Goal: Entertainment & Leisure: Consume media (video, audio)

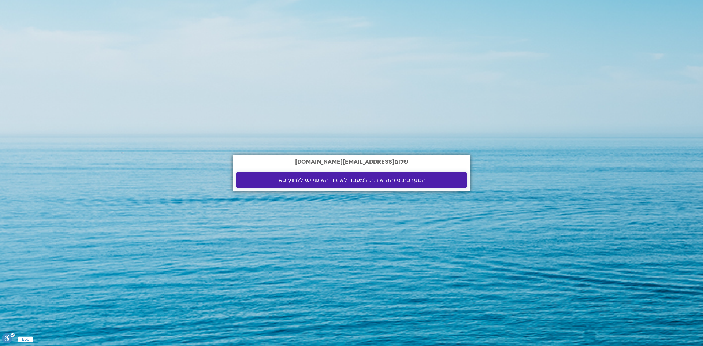
click at [386, 182] on span "המערכת מזהה אותך. למעבר לאיזור האישי יש ללחוץ כאן" at bounding box center [351, 180] width 149 height 7
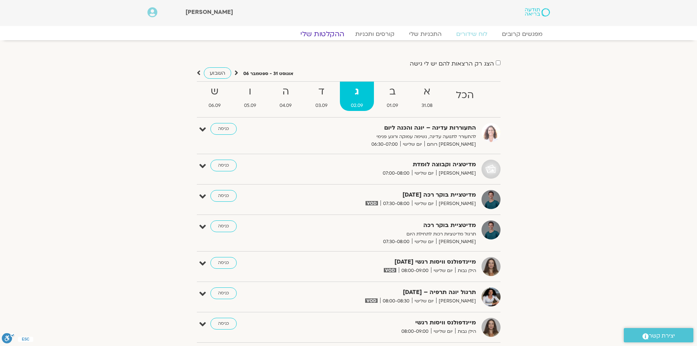
click at [340, 33] on link "ההקלטות שלי" at bounding box center [322, 34] width 61 height 9
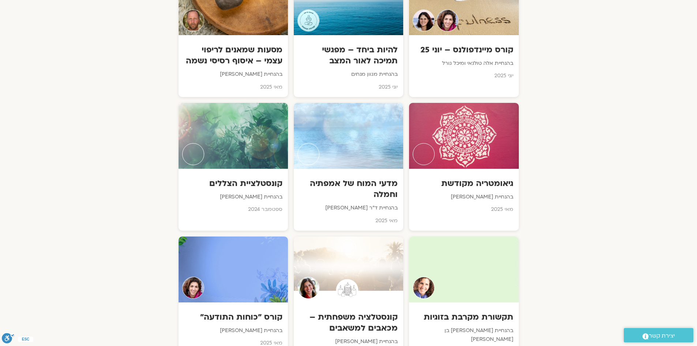
scroll to position [1501, 0]
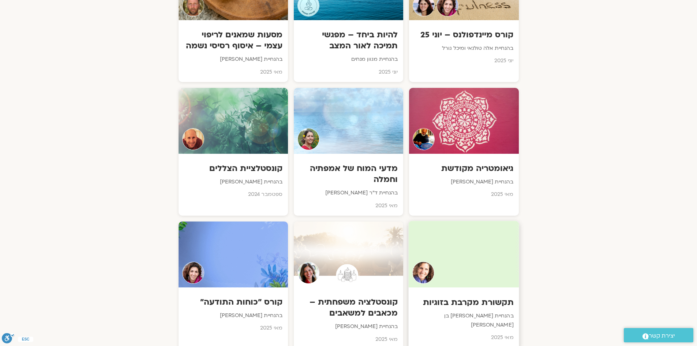
click at [441, 251] on div at bounding box center [464, 254] width 111 height 67
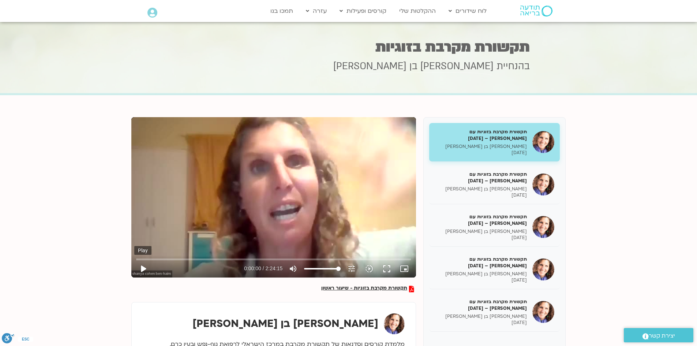
click at [142, 269] on button "play_arrow" at bounding box center [143, 269] width 18 height 18
type input "7.92449"
click at [409, 266] on icon "picture_in_picture_alt" at bounding box center [404, 268] width 9 height 9
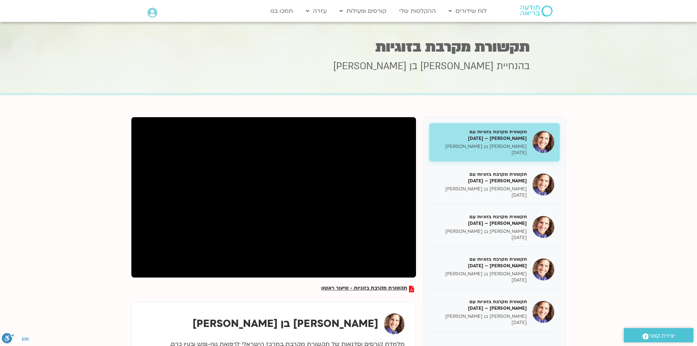
click at [376, 276] on div at bounding box center [273, 197] width 285 height 160
click at [365, 252] on div at bounding box center [273, 197] width 285 height 160
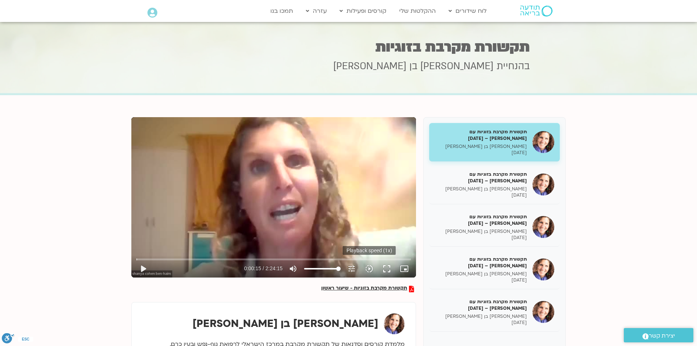
click at [371, 269] on icon "slow_motion_video" at bounding box center [369, 268] width 9 height 9
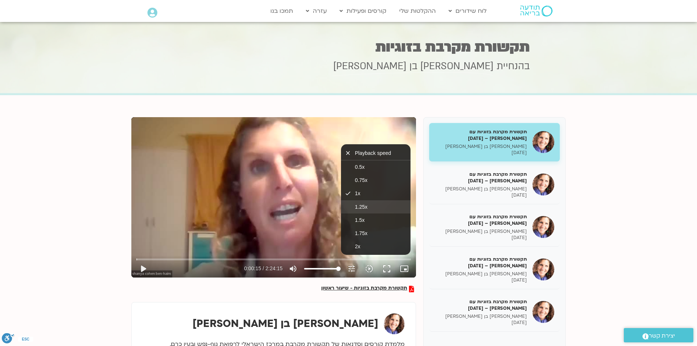
click at [363, 207] on span "1.25x" at bounding box center [361, 207] width 12 height 6
click at [143, 269] on button "play_arrow" at bounding box center [143, 269] width 18 height 18
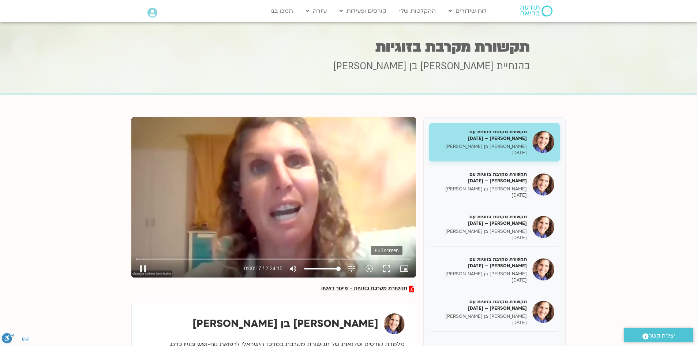
click at [389, 266] on button "fullscreen" at bounding box center [387, 269] width 18 height 18
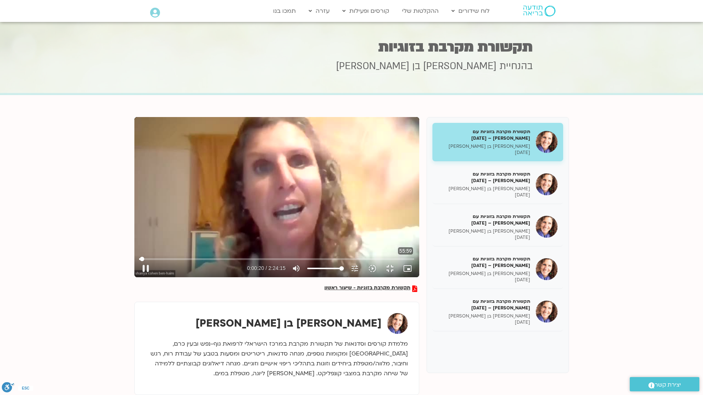
type input "21.012698"
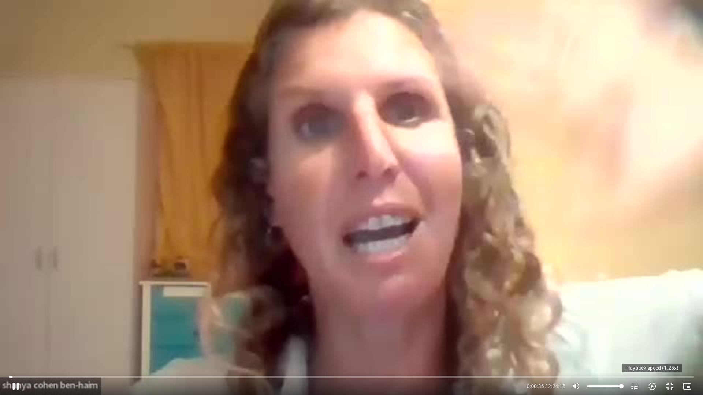
click at [652, 346] on icon "slow_motion_video" at bounding box center [652, 386] width 9 height 9
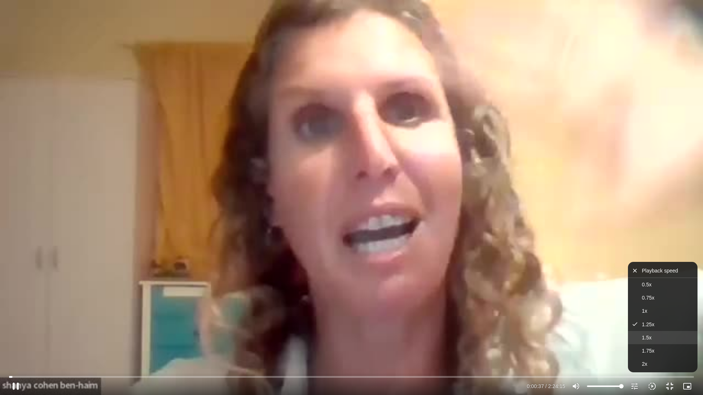
click at [648, 338] on span "1.5x" at bounding box center [647, 338] width 10 height 6
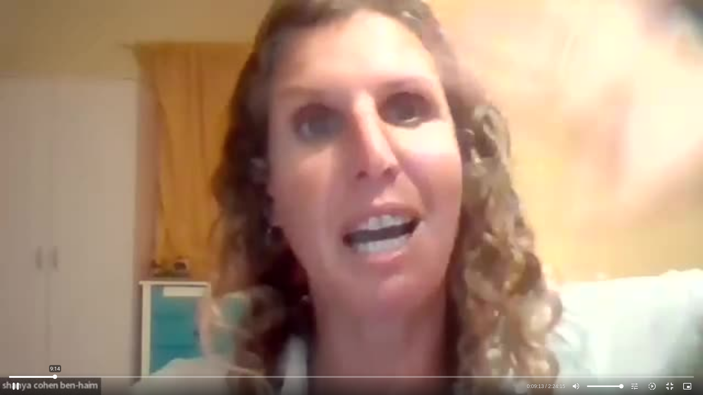
click at [55, 346] on input "Seek" at bounding box center [351, 377] width 685 height 4
click at [109, 346] on div "Skip Ad 22:58 pause 0:16:48 / 2:24:15 volume_up Mute tune Resolution Auto 360p …" at bounding box center [351, 384] width 689 height 24
click at [111, 346] on input "Seek" at bounding box center [351, 377] width 685 height 4
click at [106, 346] on input "Seek" at bounding box center [351, 377] width 685 height 4
click at [102, 346] on input "Seek" at bounding box center [351, 377] width 685 height 4
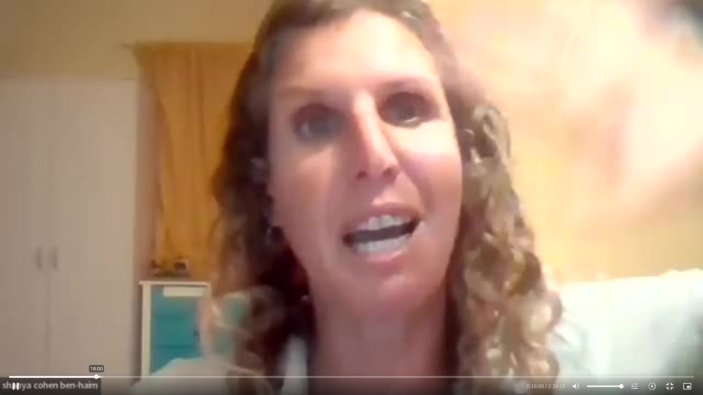
click at [96, 346] on input "Seek" at bounding box center [351, 377] width 685 height 4
click at [92, 346] on input "Seek" at bounding box center [351, 377] width 685 height 4
click at [103, 333] on div "Skip Ad 18:09 pause 0:20:02 / 2:24:15 volume_up Mute tune Resolution Auto 360p …" at bounding box center [351, 197] width 703 height 395
click at [22, 324] on div "Skip Ad 18:09 play_arrow 0:20:02 / 2:24:15 volume_up Mute tune Resolution Auto …" at bounding box center [351, 197] width 703 height 395
click at [204, 181] on div "Skip Ad 18:09 pause 0:23:03 / 2:24:15 volume_up Mute tune Resolution Auto 360p …" at bounding box center [351, 197] width 703 height 395
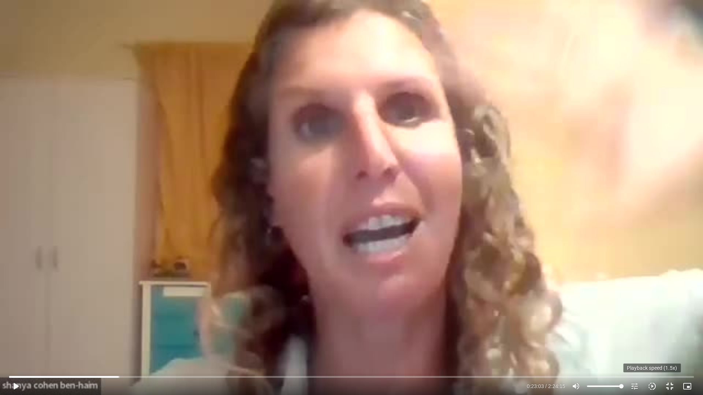
click at [650, 346] on icon "slow_motion_video" at bounding box center [652, 386] width 9 height 9
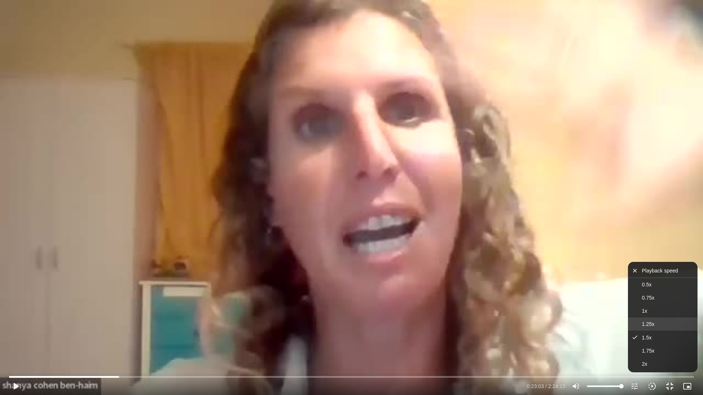
click at [639, 325] on button "1.25x" at bounding box center [663, 324] width 70 height 13
click at [480, 332] on div "Skip Ad 18:09 play_arrow 0:23:03 / 2:24:15 volume_up Mute tune Resolution Auto …" at bounding box center [351, 197] width 703 height 395
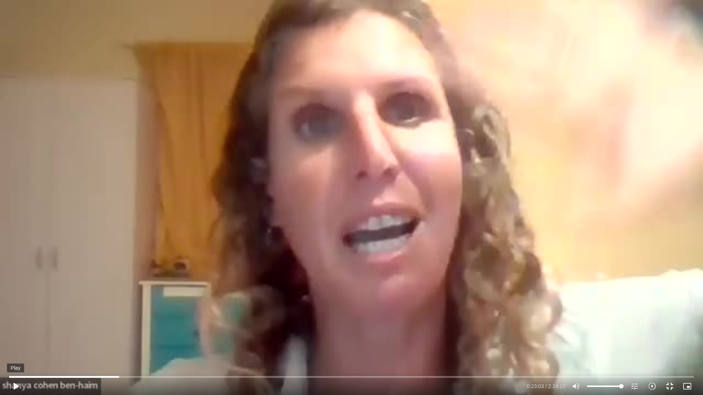
click at [16, 346] on button "play_arrow" at bounding box center [16, 387] width 18 height 18
click at [390, 234] on div "Skip Ad 38:21 pause 0:23:38 / 2:24:15 volume_up Mute tune Resolution Auto 360p …" at bounding box center [351, 197] width 703 height 395
click at [387, 239] on div "Skip Ad 38:21 play_arrow 0:23:38 / 2:24:15 volume_up Mute tune Resolution Auto …" at bounding box center [351, 197] width 703 height 395
click at [512, 201] on div "Skip Ad 38:21 pause 0:28:57 / 2:24:15 volume_up Mute tune Resolution Auto 360p …" at bounding box center [351, 197] width 703 height 395
drag, startPoint x: 512, startPoint y: 201, endPoint x: 519, endPoint y: 206, distance: 9.7
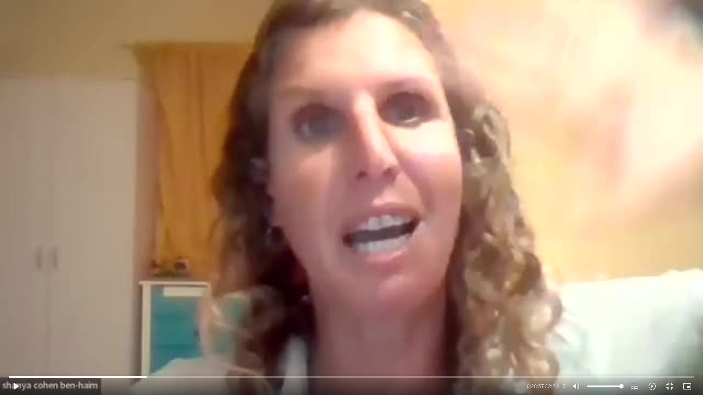
click at [519, 206] on div "Skip Ad 38:21 play_arrow 0:28:57 / 2:24:15 volume_up Mute tune Resolution Auto …" at bounding box center [351, 197] width 703 height 395
click at [245, 202] on div "Skip Ad 28:39 pause 0:41:41 / 2:24:15 volume_up Mute tune Resolution Auto 360p …" at bounding box center [351, 197] width 703 height 395
click at [245, 202] on div "Skip Ad 28:39 play_arrow 0:41:42 / 2:24:15 volume_up Mute tune Resolution Auto …" at bounding box center [351, 197] width 703 height 395
click at [200, 346] on input "Seek" at bounding box center [351, 377] width 685 height 4
click at [193, 346] on input "Seek" at bounding box center [351, 377] width 685 height 4
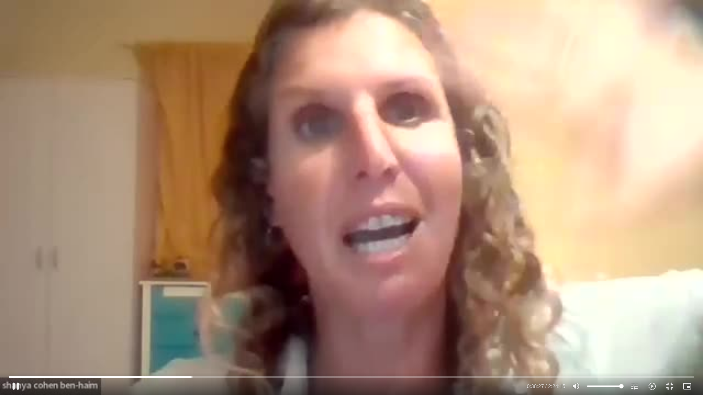
click at [275, 287] on div "Skip Ad 38:30 pause 0:38:27 / 2:24:15 volume_up Mute tune Resolution Auto 360p …" at bounding box center [351, 197] width 703 height 395
click at [313, 242] on div "Skip Ad 38:30 play_arrow 0:38:27 / 2:24:15 volume_up Mute tune Resolution Auto …" at bounding box center [351, 197] width 703 height 395
click at [378, 298] on div "Skip Ad 35:10 pause 1:14:25 / 2:24:15 volume_up Mute tune Resolution Auto 360p …" at bounding box center [351, 197] width 703 height 395
click at [273, 245] on div "Skip Ad 1:54:46 play_arrow 1:14:25 / 2:24:15 volume_up Mute tune Resolution Aut…" at bounding box center [351, 197] width 703 height 395
click at [447, 287] on div "Skip Ad 1:16:38 pause 1:16:37 / 2:24:15 volume_up Mute tune Resolution Auto 360…" at bounding box center [351, 197] width 703 height 395
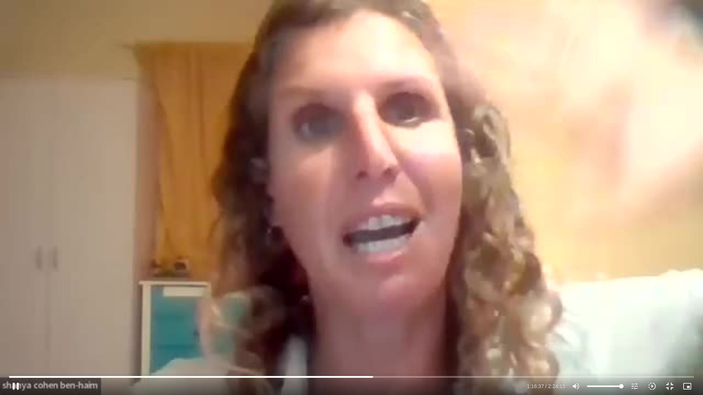
type input "4597.625872"
